Goal: Check status

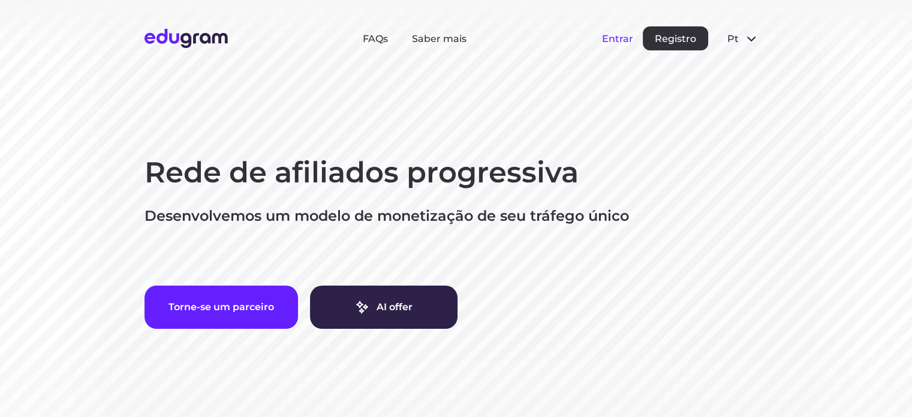
click at [616, 38] on button "Entrar" at bounding box center [617, 38] width 31 height 11
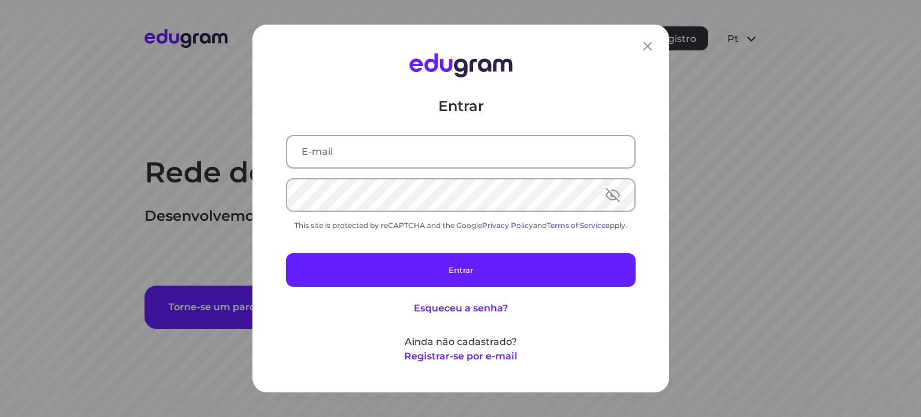
type input "[EMAIL_ADDRESS][DOMAIN_NAME]"
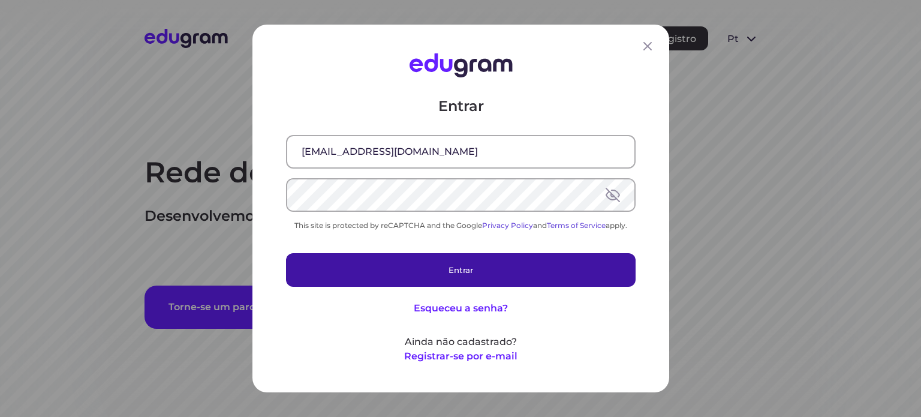
click at [462, 275] on button "Entrar" at bounding box center [461, 270] width 350 height 34
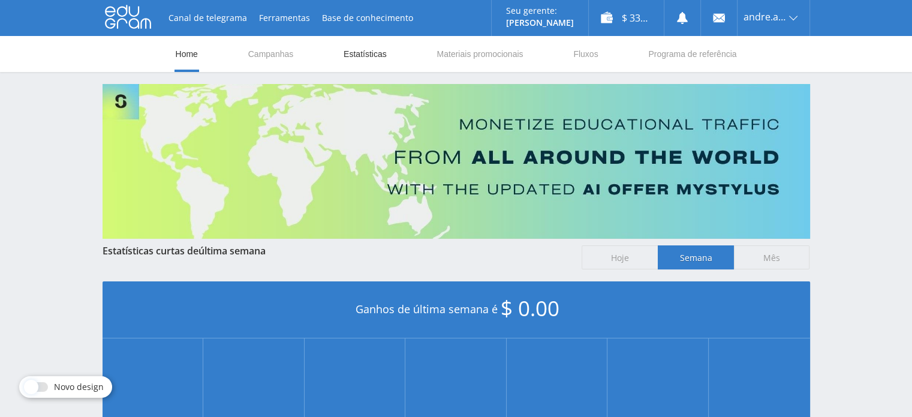
click at [377, 56] on link "Estatísticas" at bounding box center [365, 54] width 46 height 36
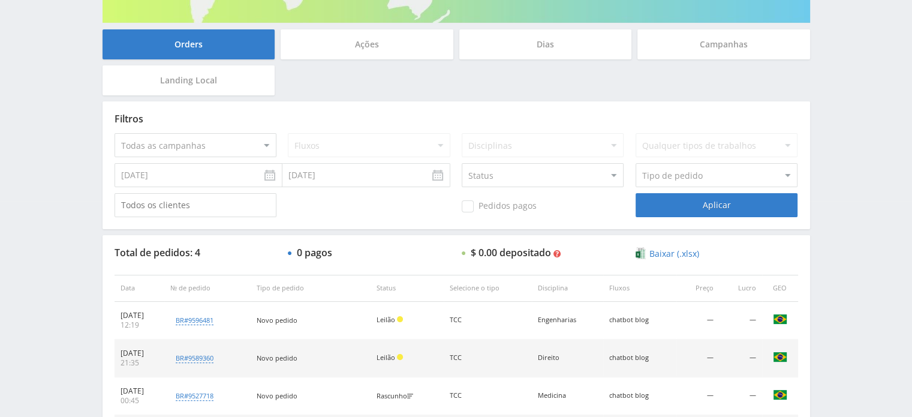
scroll to position [338, 0]
